Goal: Information Seeking & Learning: Learn about a topic

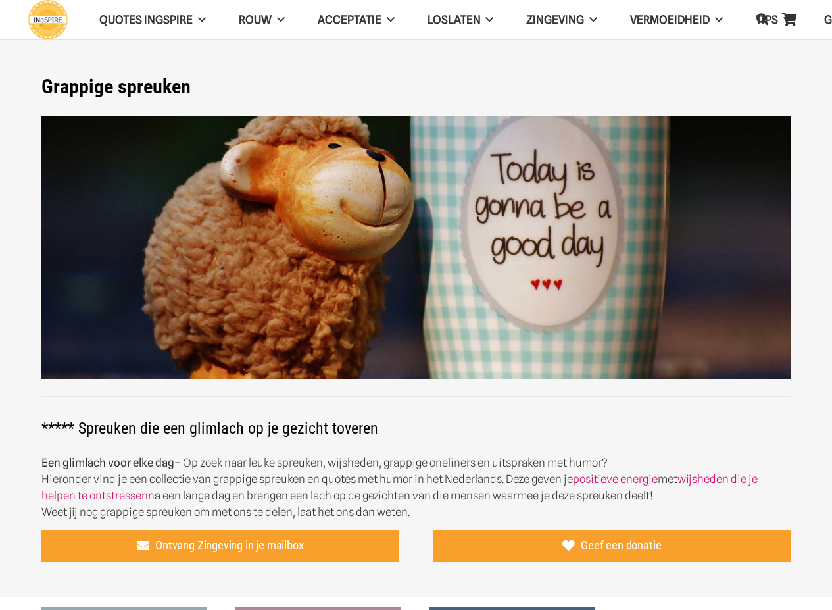
scroll to position [329, 0]
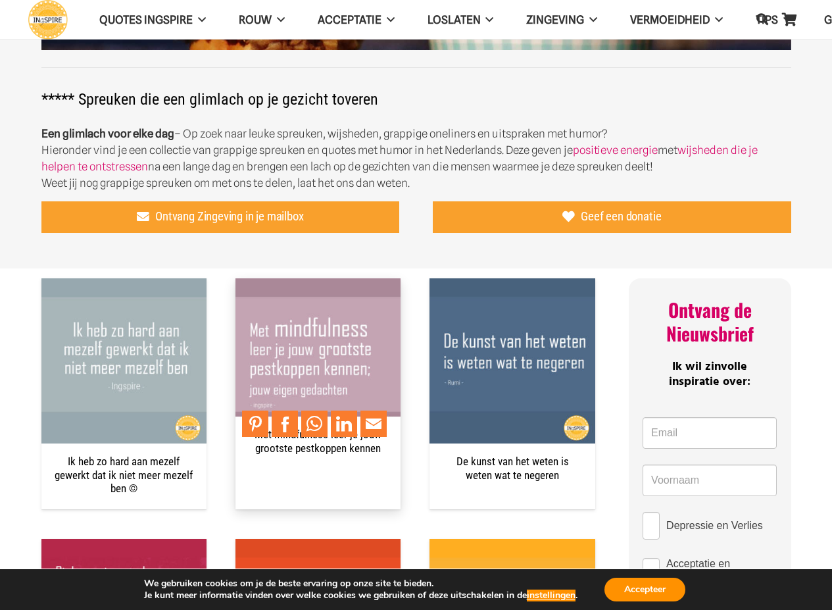
click at [306, 341] on img "Met mindfulness leer je jouw grootste pestkoppen kennen" at bounding box center [317, 360] width 165 height 165
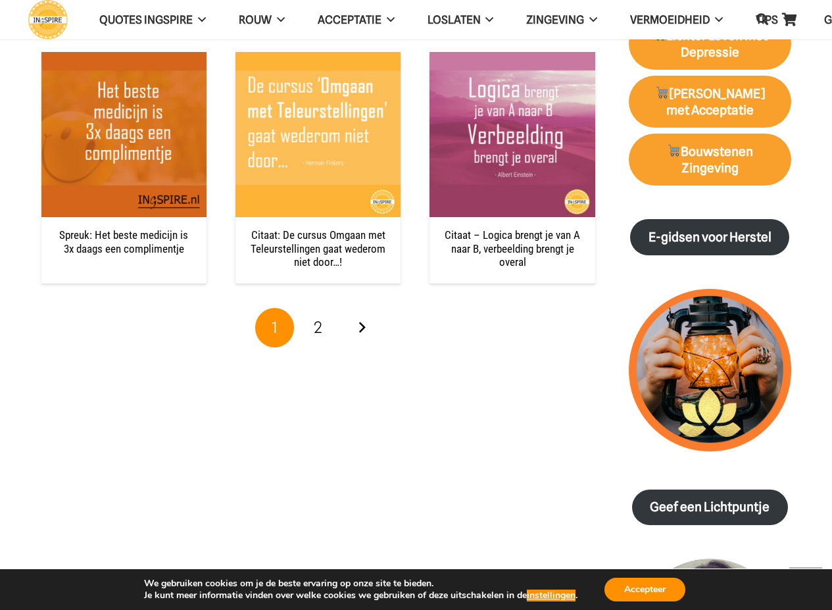
scroll to position [1381, 0]
